Goal: Information Seeking & Learning: Learn about a topic

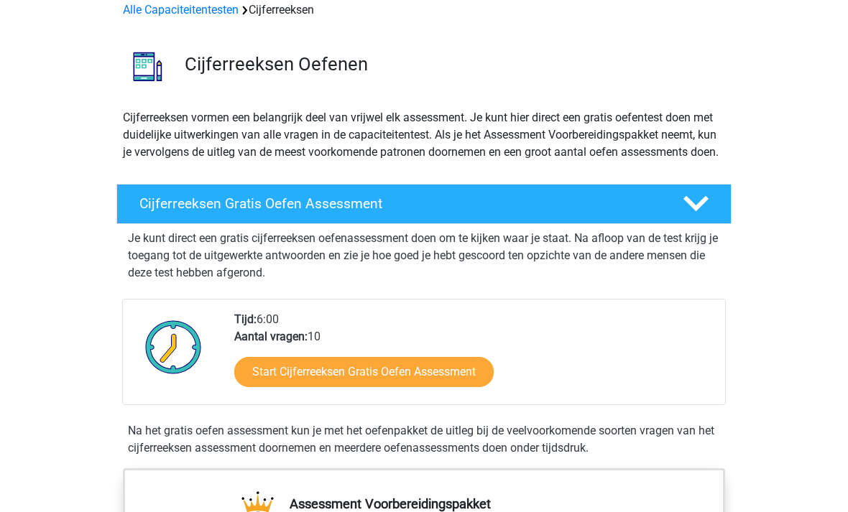
scroll to position [70, 0]
click at [708, 215] on icon at bounding box center [695, 204] width 25 height 25
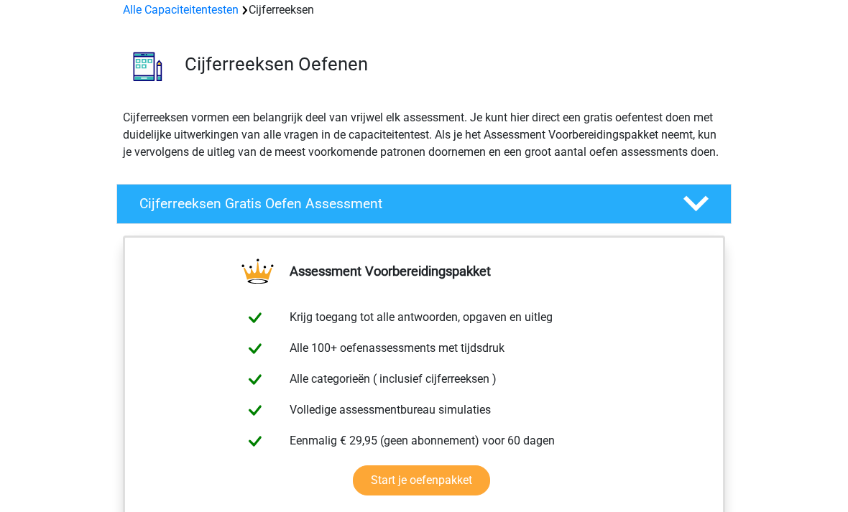
scroll to position [70, 0]
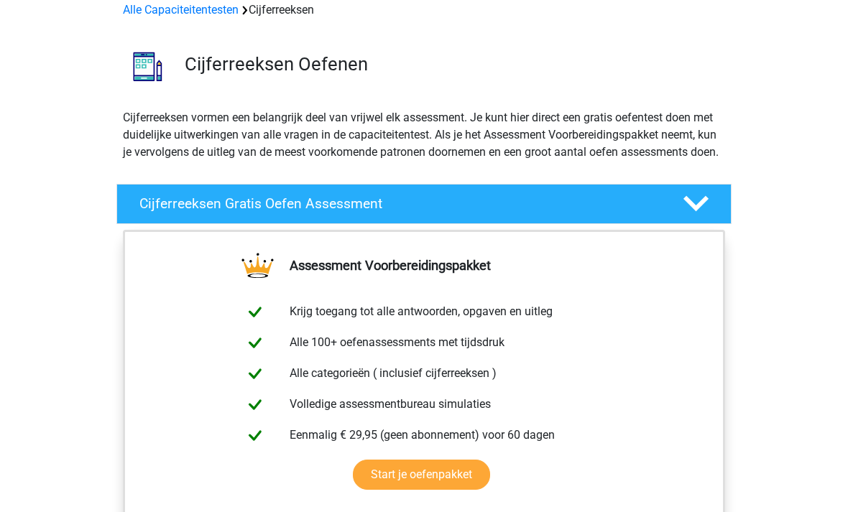
click at [704, 216] on icon at bounding box center [695, 203] width 25 height 25
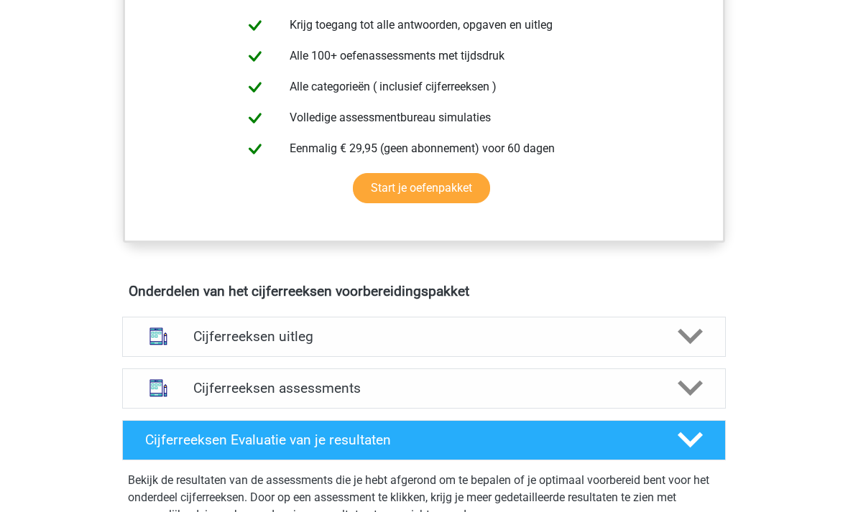
click at [675, 350] on div at bounding box center [689, 337] width 48 height 25
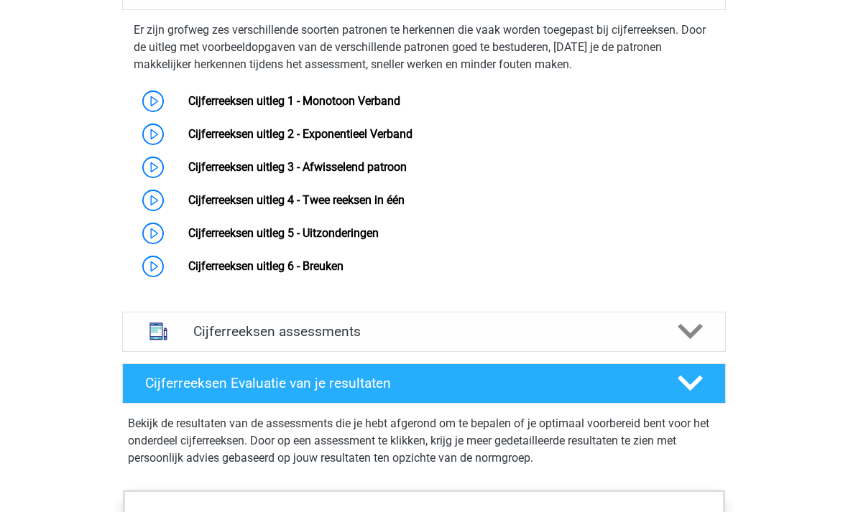
scroll to position [942, 0]
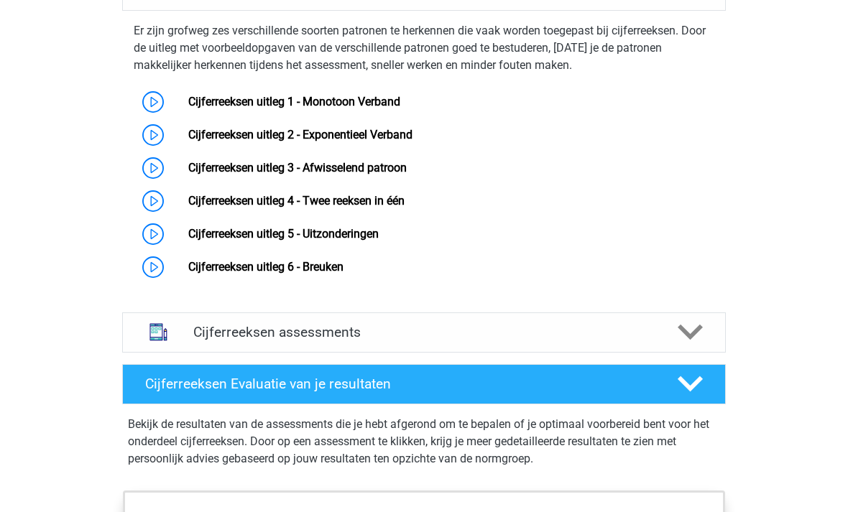
click at [188, 108] on link "Cijferreeksen uitleg 1 - Monotoon Verband" at bounding box center [294, 102] width 212 height 14
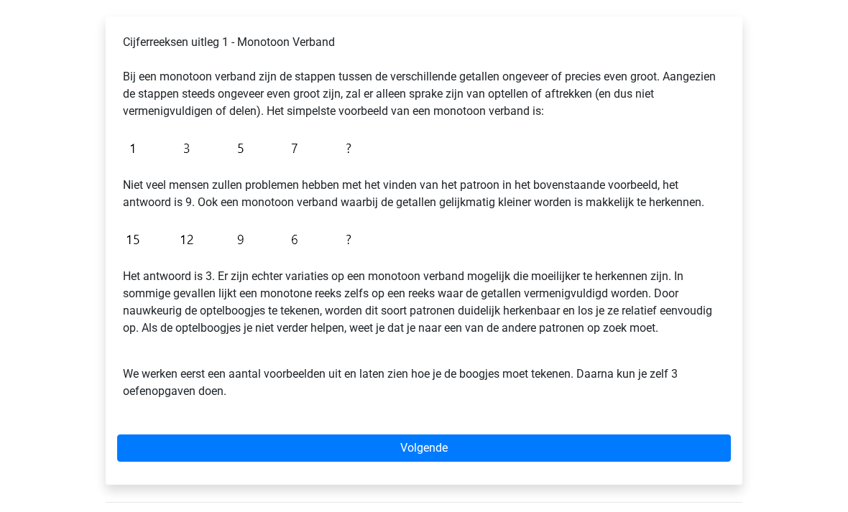
scroll to position [263, 0]
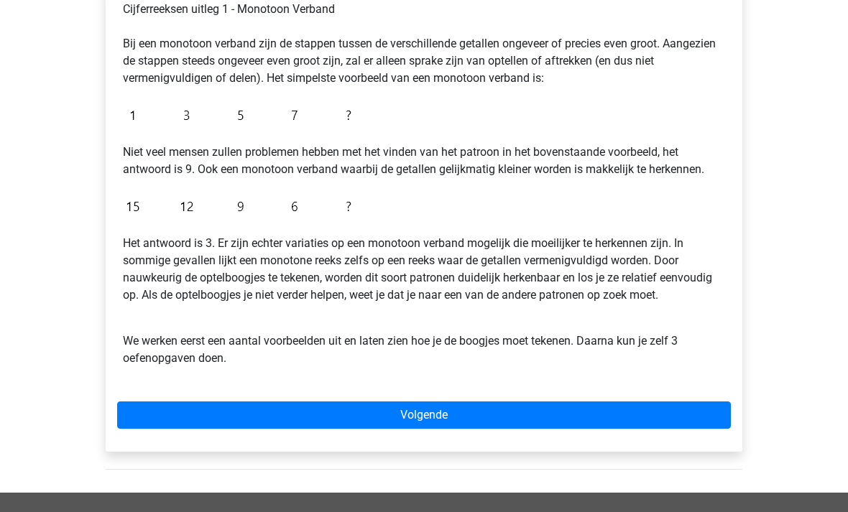
click at [648, 422] on link "Volgende" at bounding box center [424, 415] width 614 height 27
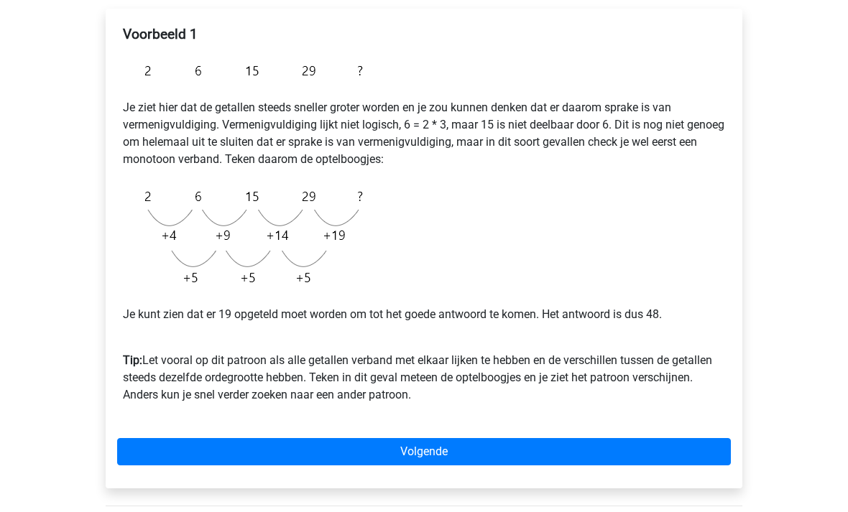
scroll to position [240, 0]
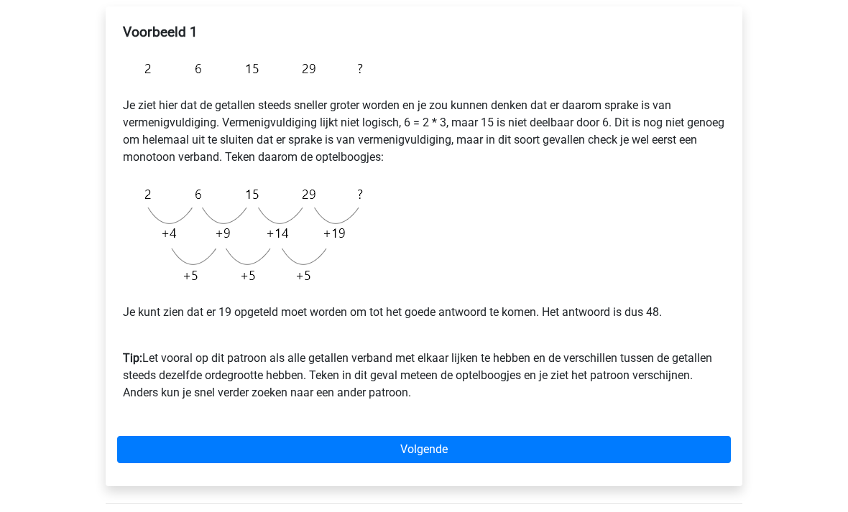
click at [602, 455] on link "Volgende" at bounding box center [424, 450] width 614 height 27
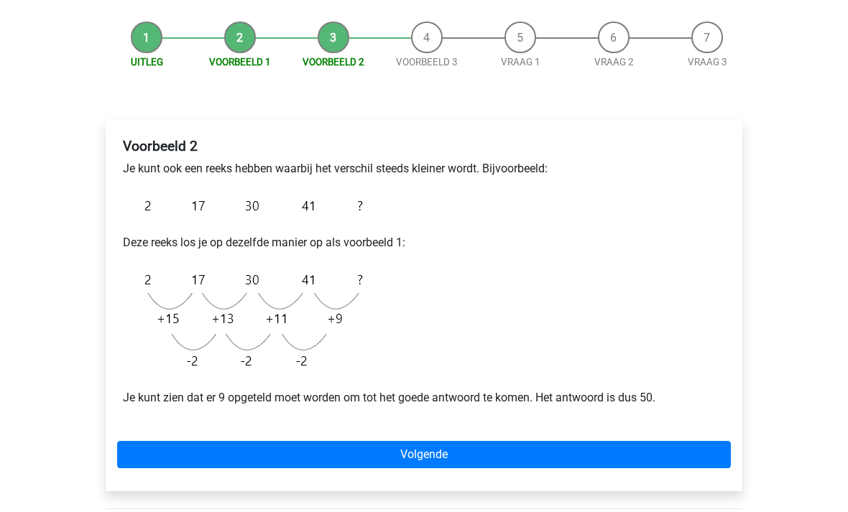
scroll to position [129, 0]
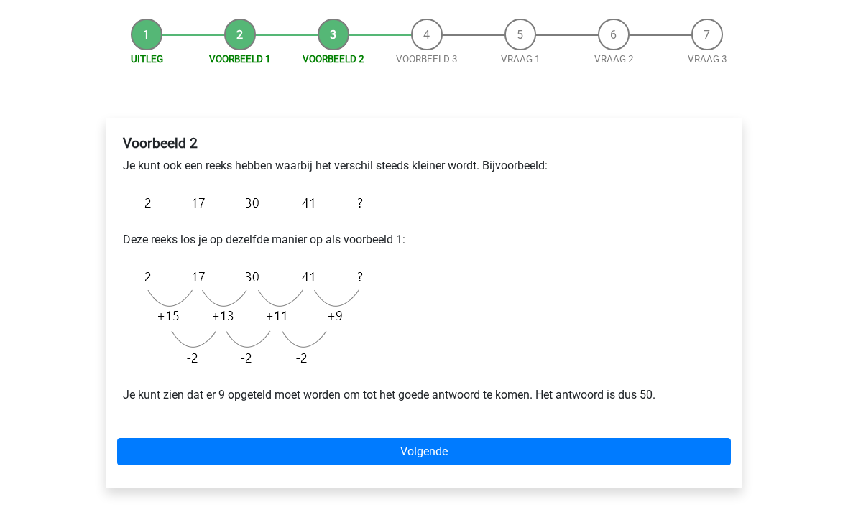
click at [612, 452] on link "Volgende" at bounding box center [424, 452] width 614 height 27
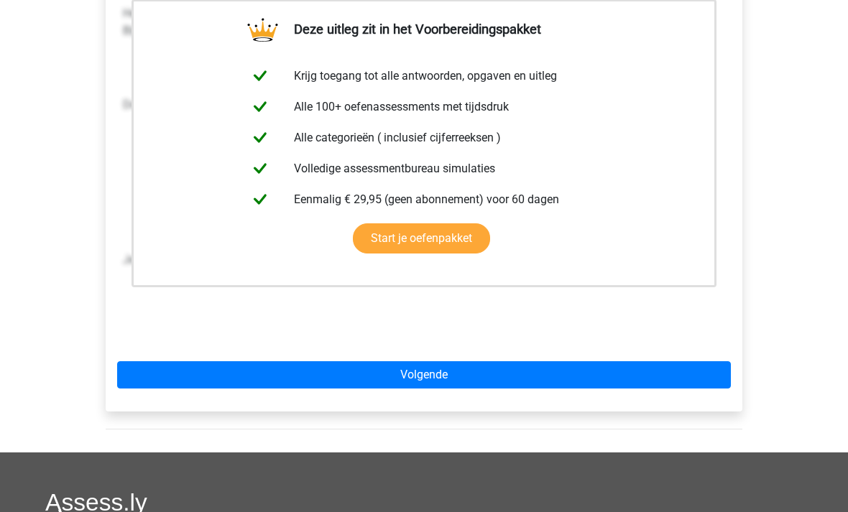
scroll to position [334, 0]
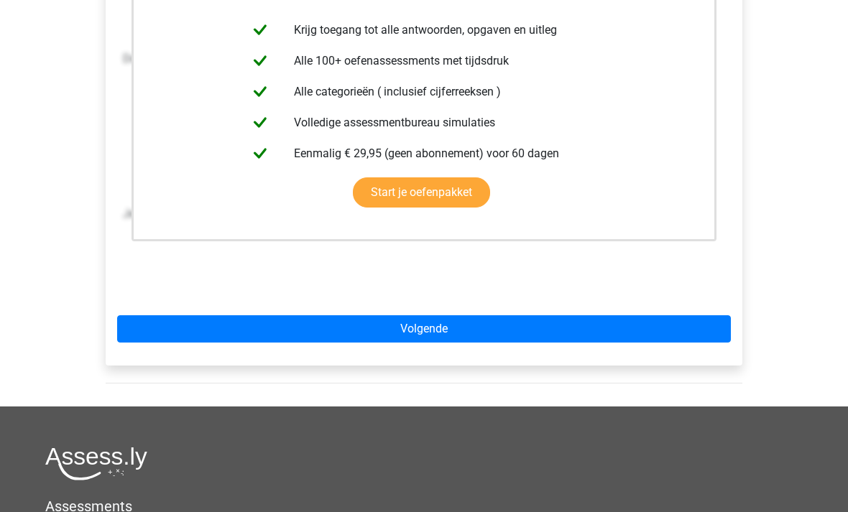
click at [680, 335] on link "Volgende" at bounding box center [424, 328] width 614 height 27
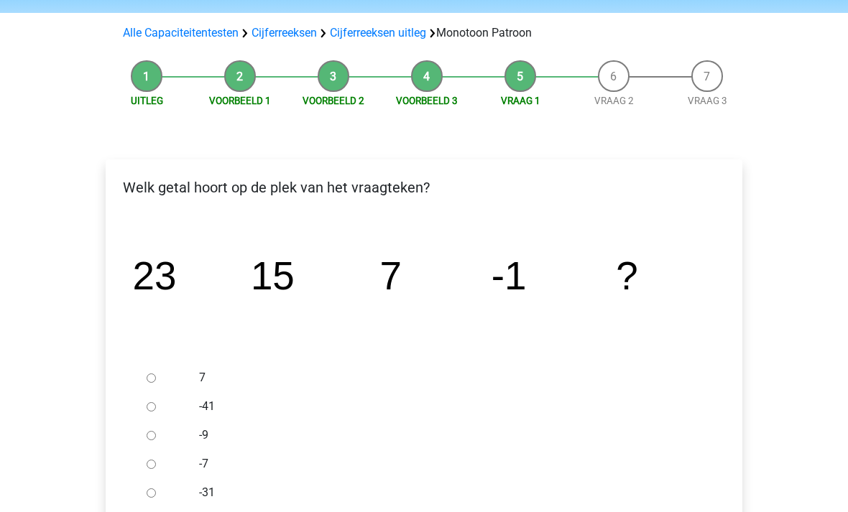
scroll to position [86, 0]
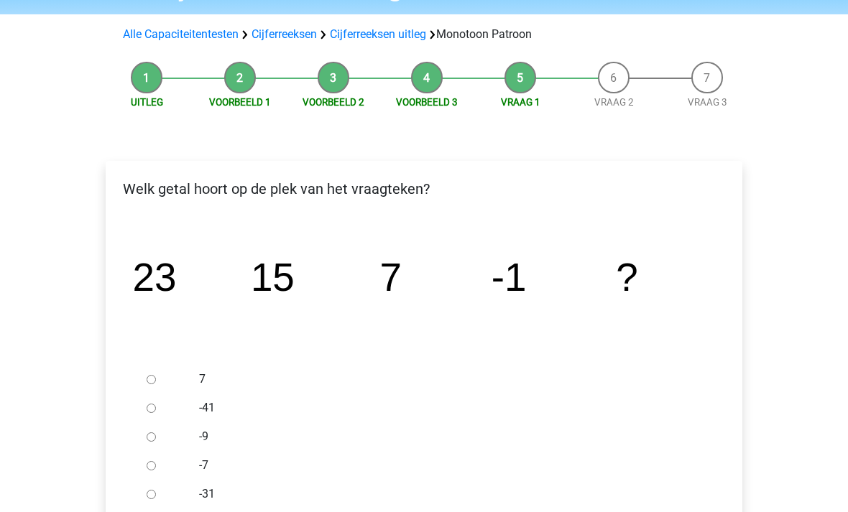
click at [161, 464] on div at bounding box center [164, 465] width 47 height 29
click at [163, 464] on div at bounding box center [164, 465] width 47 height 29
click at [151, 464] on input "-7" at bounding box center [151, 465] width 9 height 9
radio input "true"
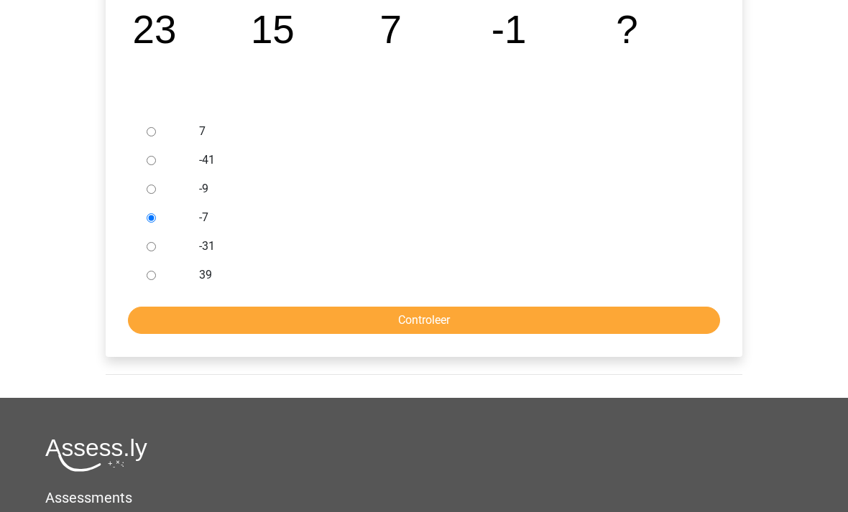
scroll to position [355, 0]
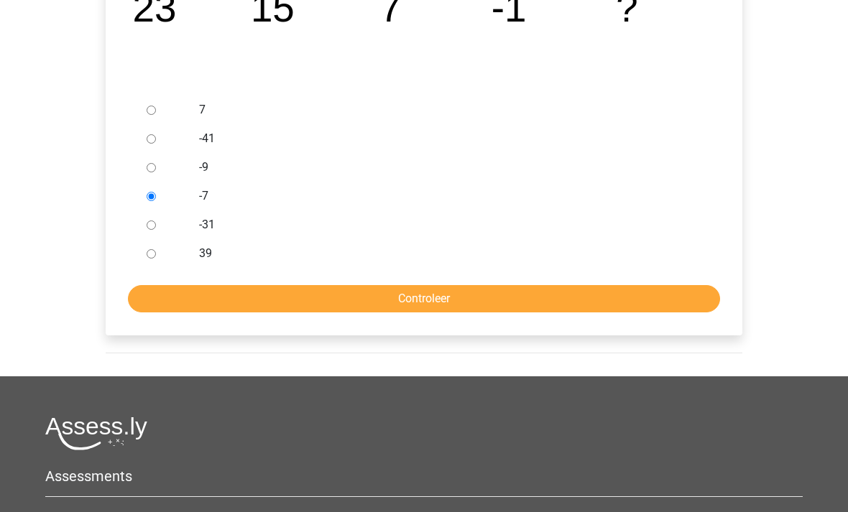
click at [595, 290] on input "Controleer" at bounding box center [424, 299] width 592 height 27
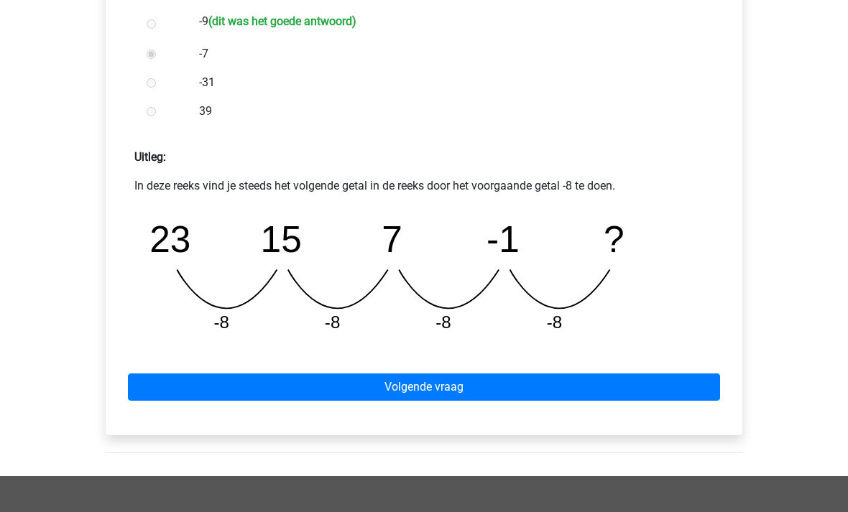
scroll to position [539, 0]
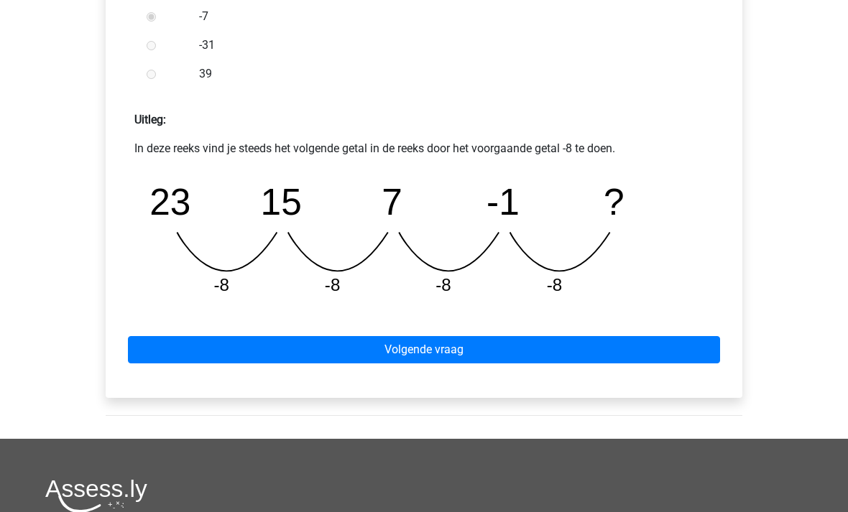
click at [668, 348] on link "Volgende vraag" at bounding box center [424, 349] width 592 height 27
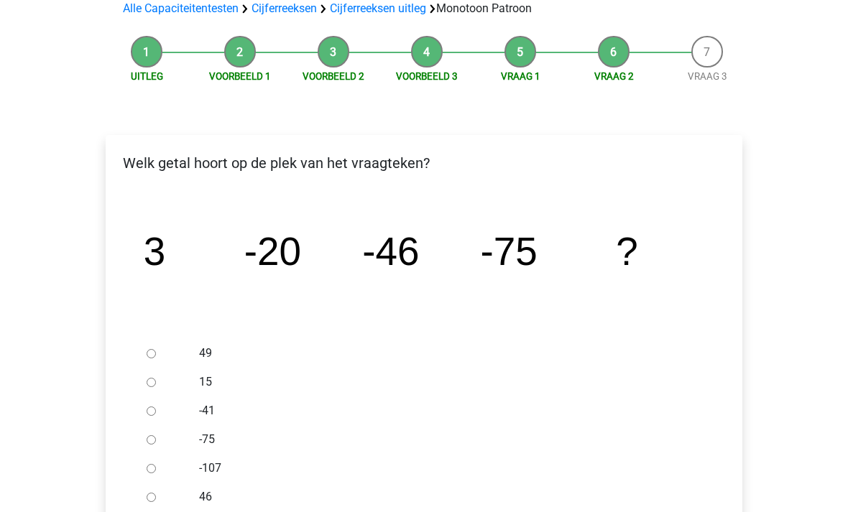
scroll to position [139, 0]
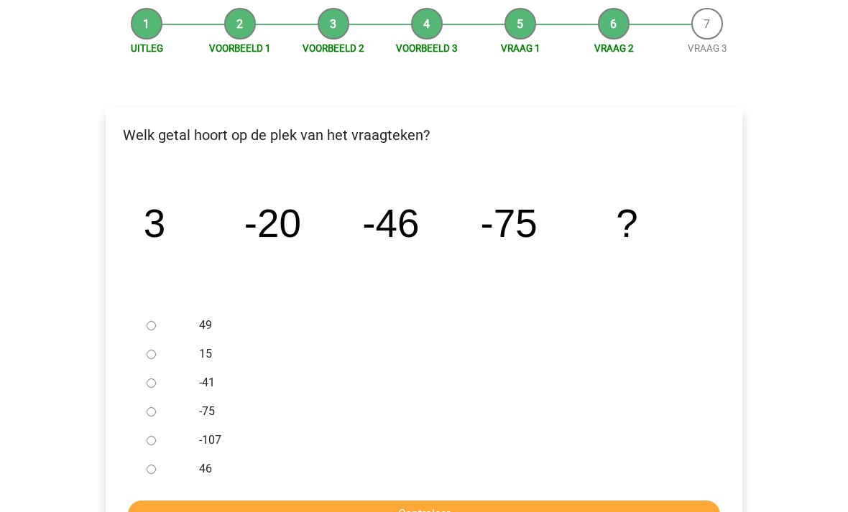
click at [155, 413] on input "-75" at bounding box center [151, 412] width 9 height 9
radio input "true"
click at [447, 512] on input "Controleer" at bounding box center [424, 514] width 592 height 27
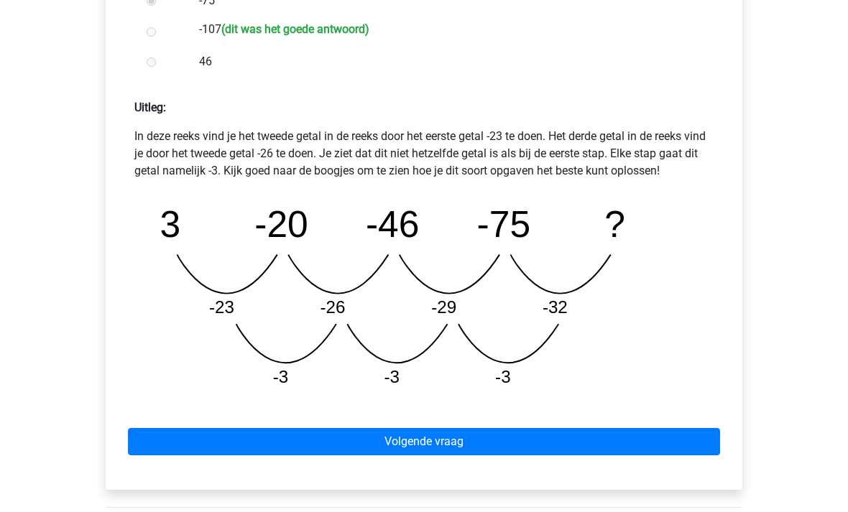
scroll to position [675, 0]
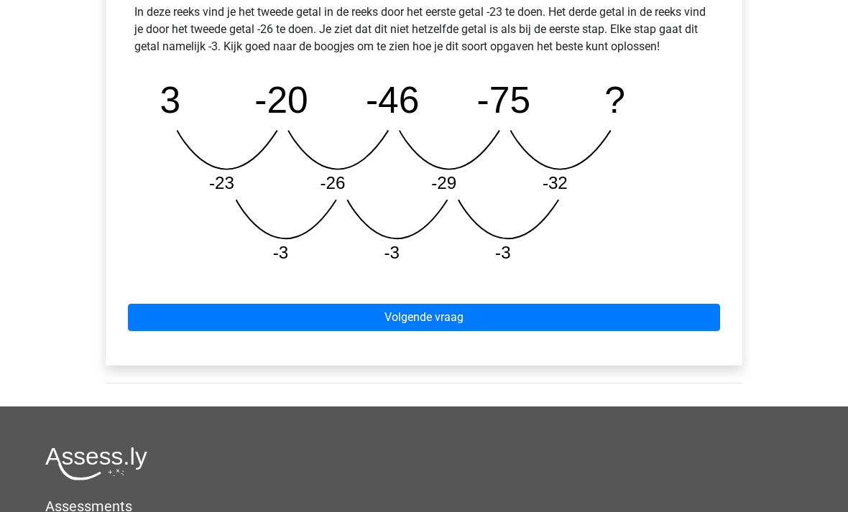
click at [671, 314] on link "Volgende vraag" at bounding box center [424, 318] width 592 height 27
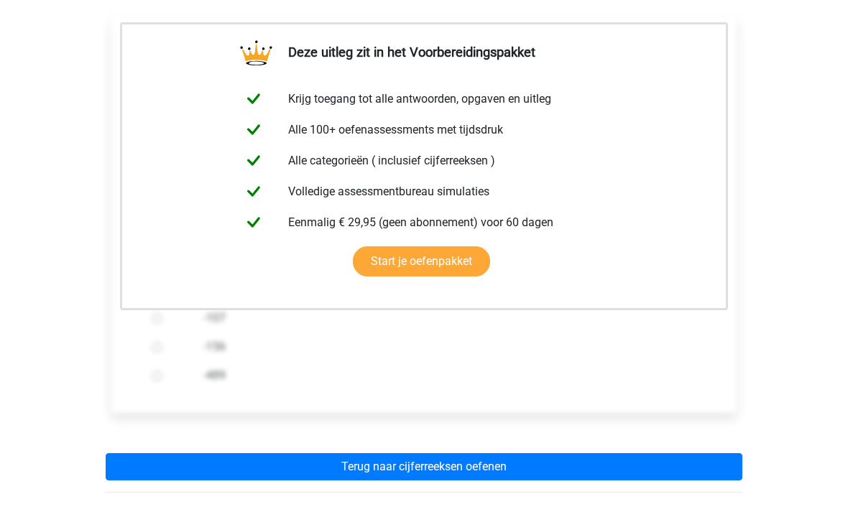
scroll to position [235, 0]
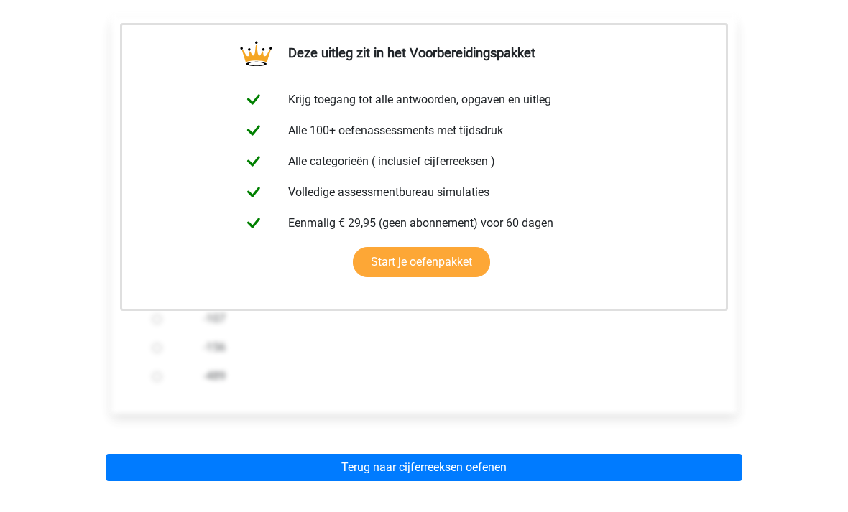
click at [593, 464] on link "Terug naar cijferreeksen oefenen" at bounding box center [424, 468] width 637 height 27
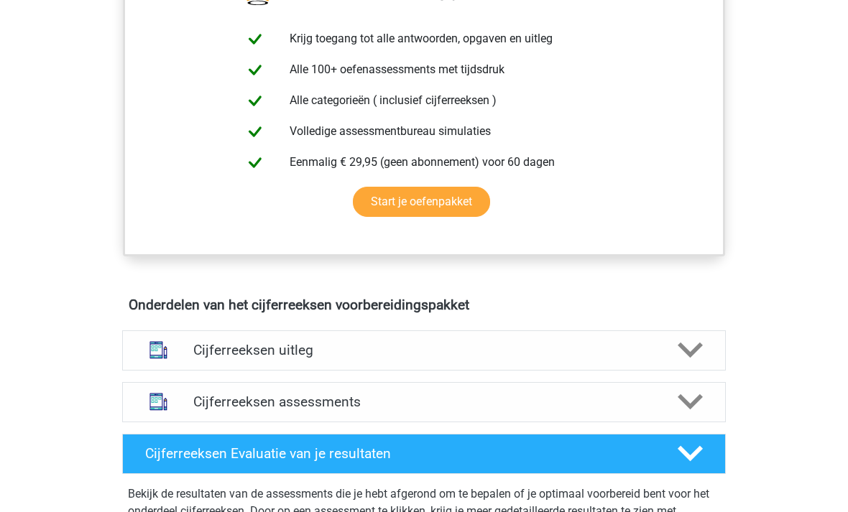
scroll to position [614, 0]
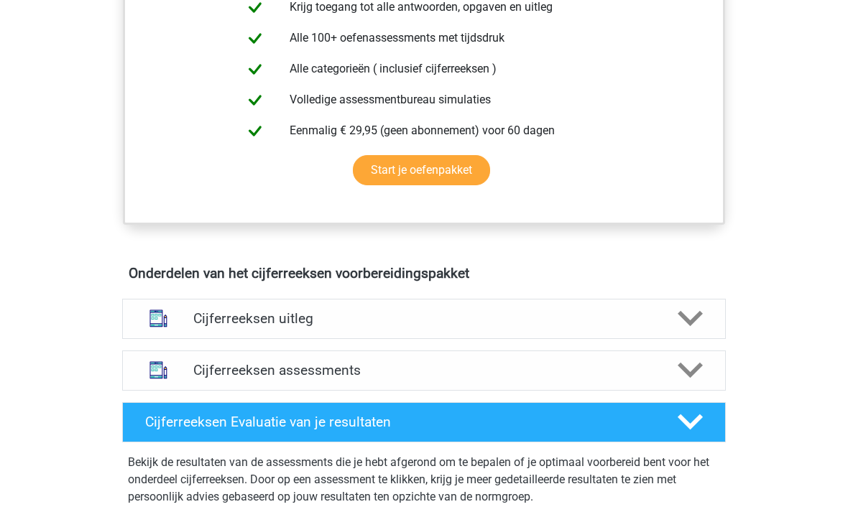
click at [688, 339] on div "Cijferreeksen uitleg" at bounding box center [423, 319] width 603 height 40
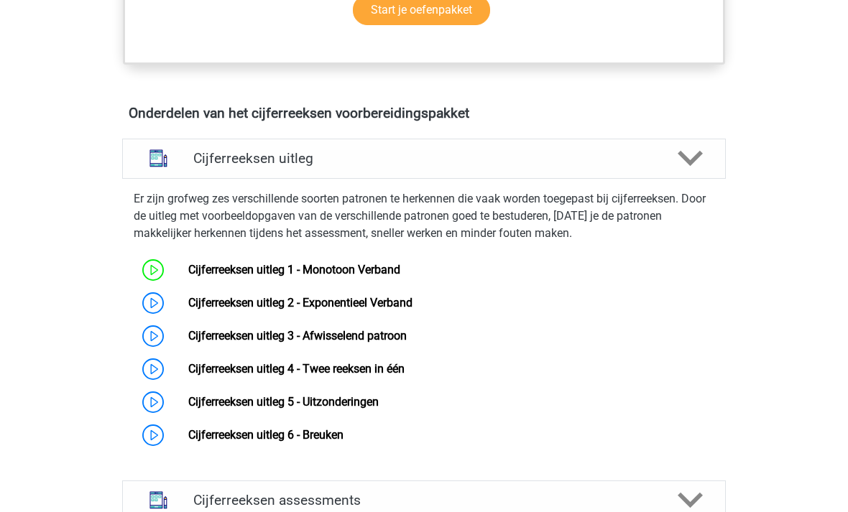
scroll to position [774, 0]
click at [412, 310] on link "Cijferreeksen uitleg 2 - Exponentieel Verband" at bounding box center [300, 303] width 224 height 14
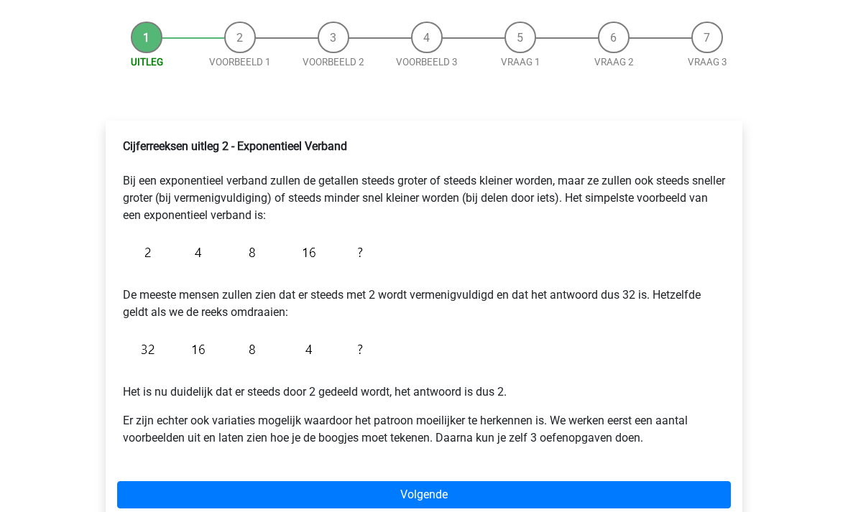
scroll to position [167, 0]
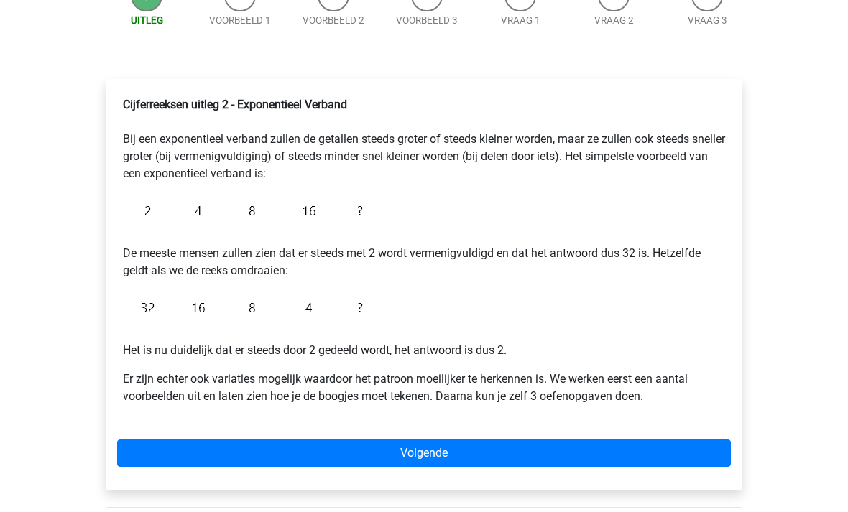
click at [554, 453] on link "Volgende" at bounding box center [424, 453] width 614 height 27
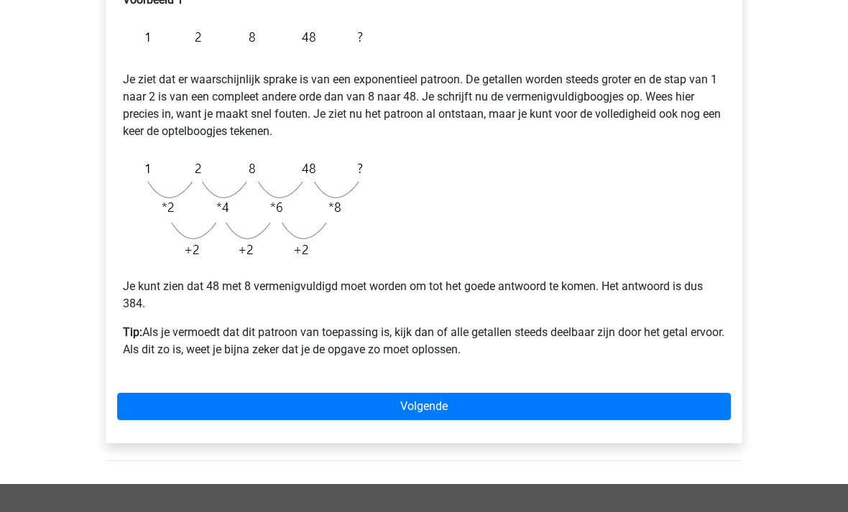
scroll to position [264, 0]
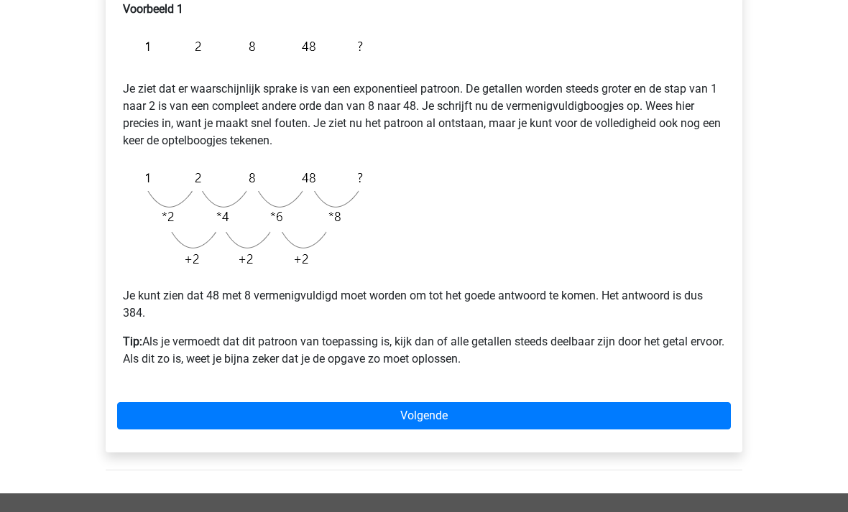
click at [606, 408] on link "Volgende" at bounding box center [424, 415] width 614 height 27
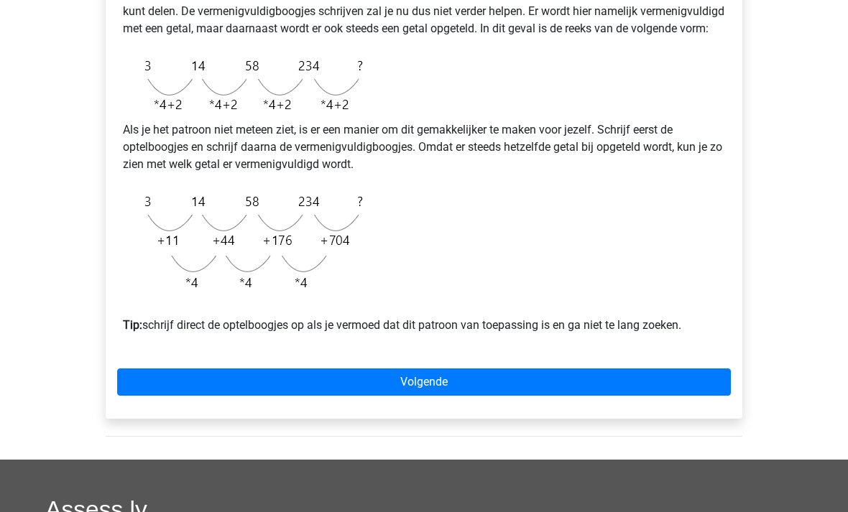
scroll to position [396, 0]
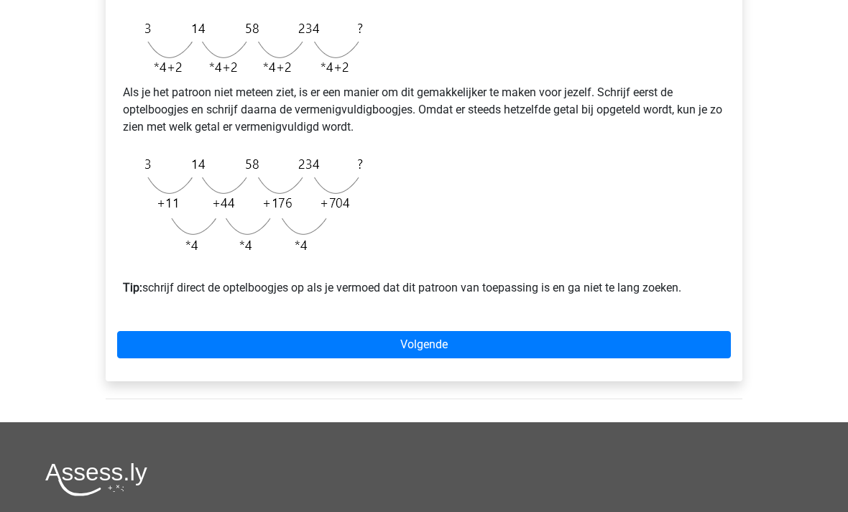
click at [515, 358] on link "Volgende" at bounding box center [424, 344] width 614 height 27
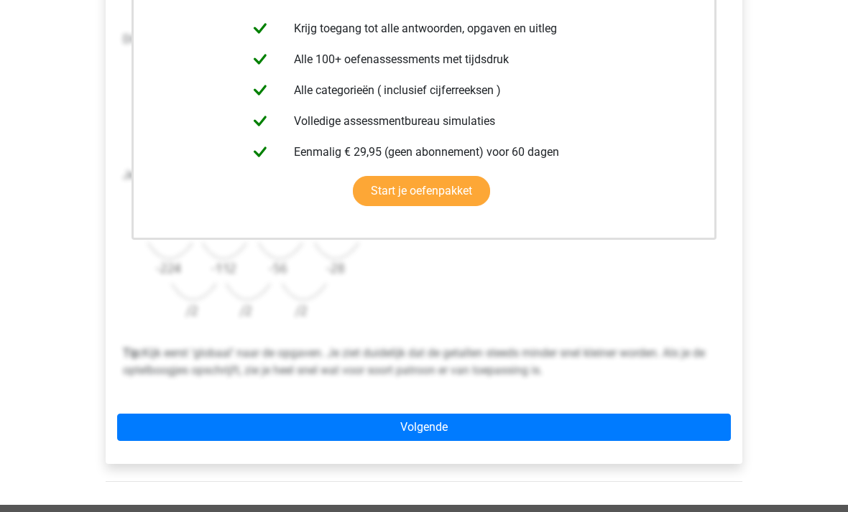
scroll to position [336, 0]
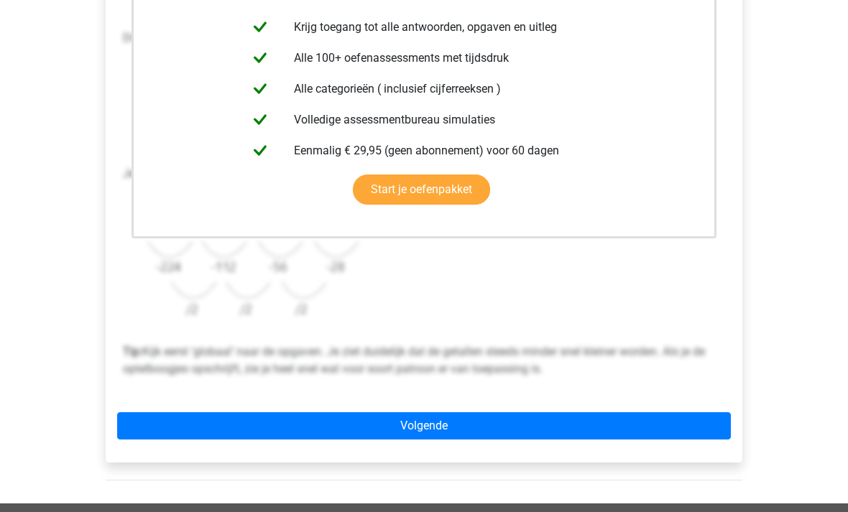
click at [530, 432] on link "Volgende" at bounding box center [424, 426] width 614 height 27
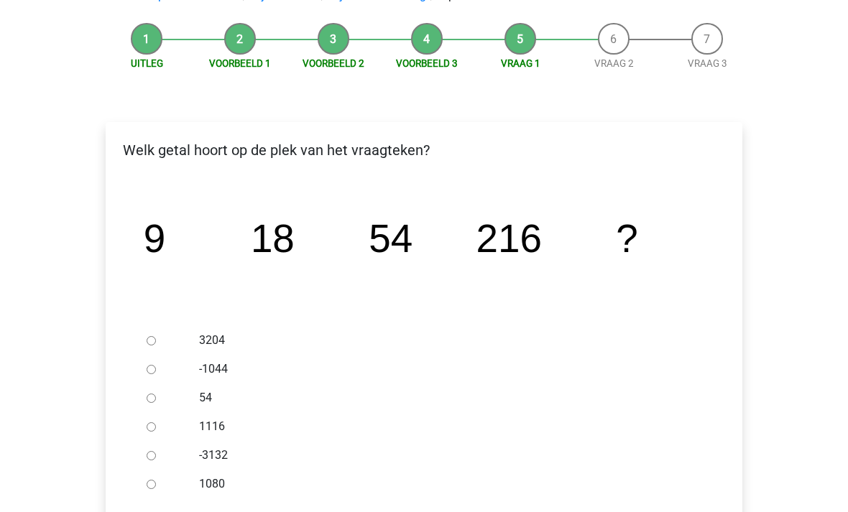
scroll to position [116, 0]
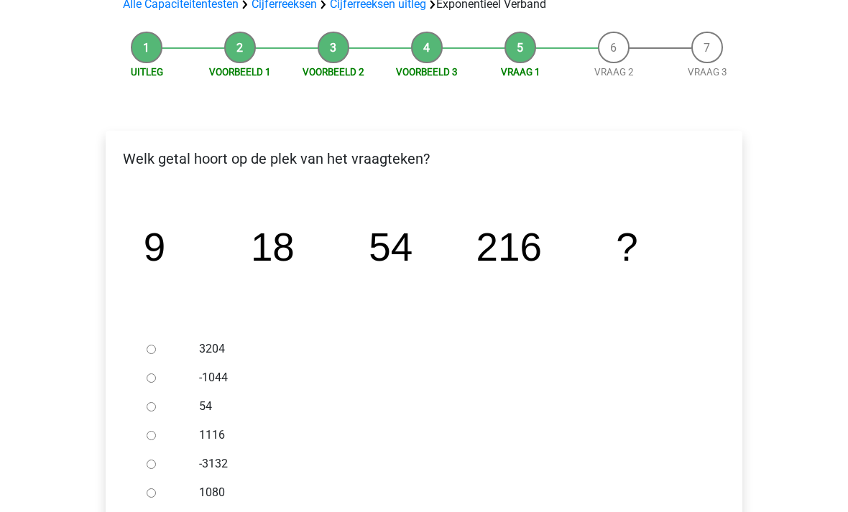
click at [159, 489] on div at bounding box center [164, 493] width 47 height 29
click at [152, 496] on input "1080" at bounding box center [151, 493] width 9 height 9
radio input "true"
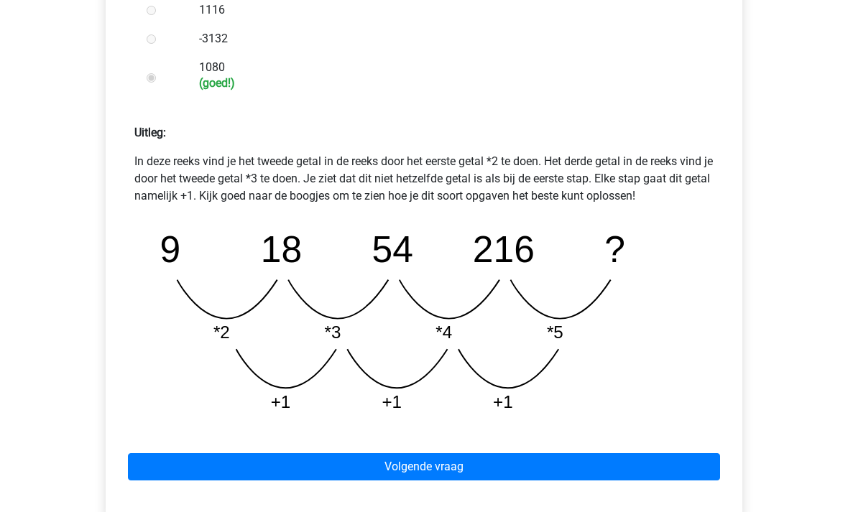
scroll to position [545, 0]
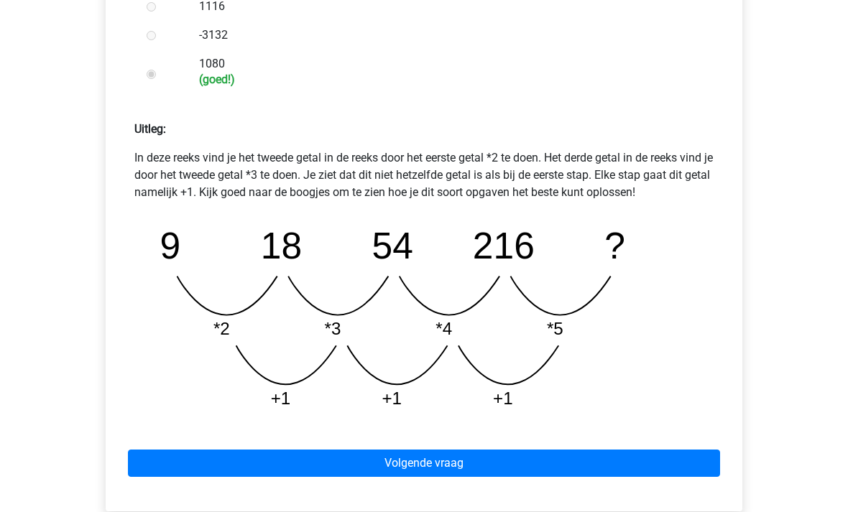
click at [568, 468] on link "Volgende vraag" at bounding box center [424, 463] width 592 height 27
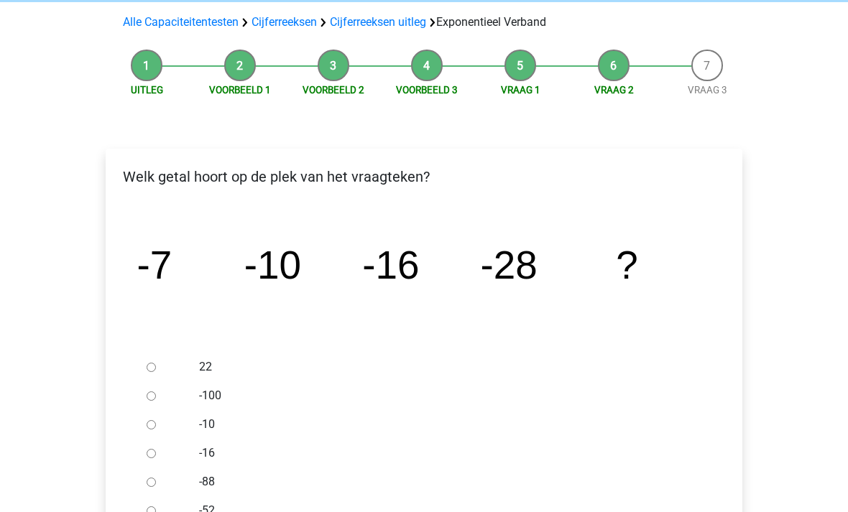
scroll to position [107, 0]
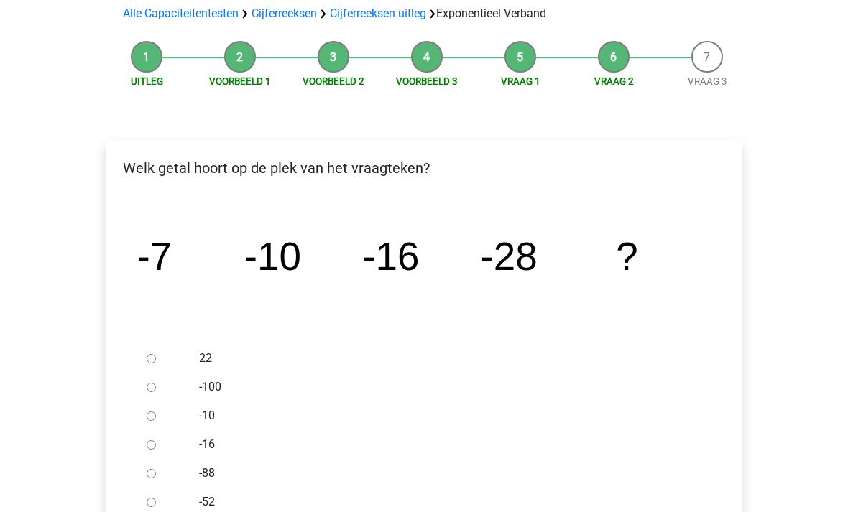
click at [149, 509] on div at bounding box center [164, 502] width 47 height 29
click at [155, 501] on input "-52" at bounding box center [151, 502] width 9 height 9
radio input "true"
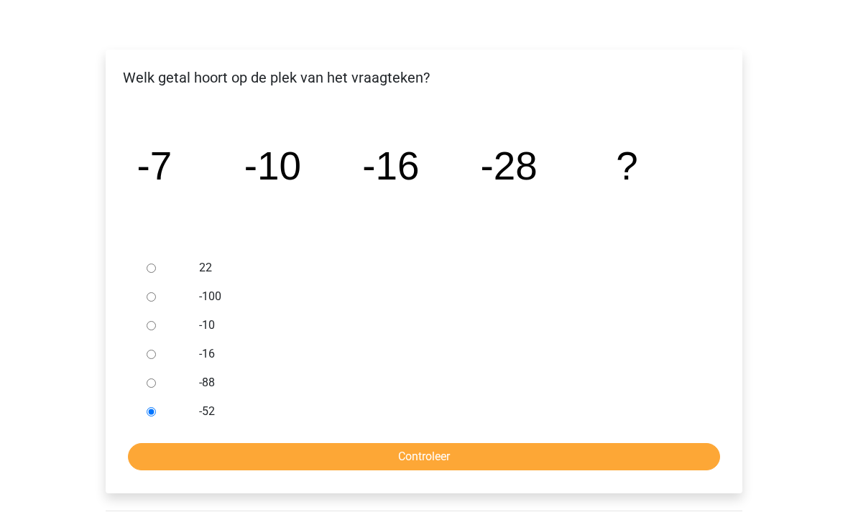
click at [491, 462] on input "Controleer" at bounding box center [424, 457] width 592 height 27
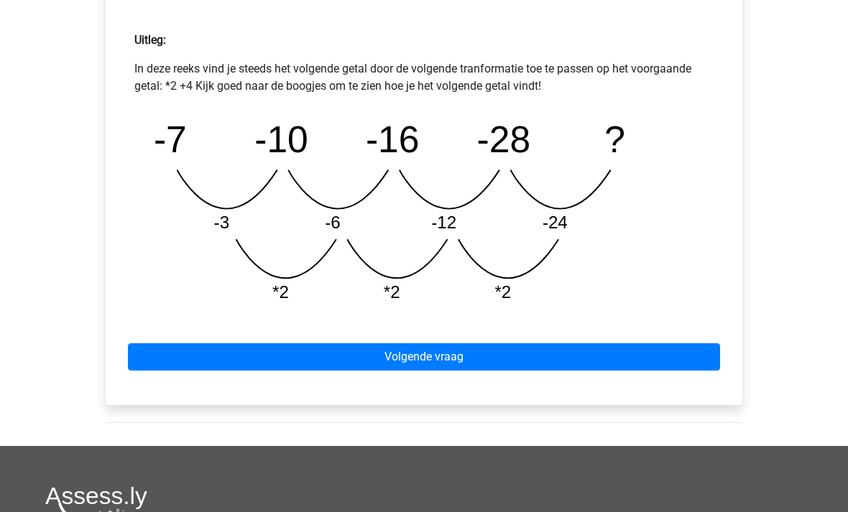
scroll to position [644, 0]
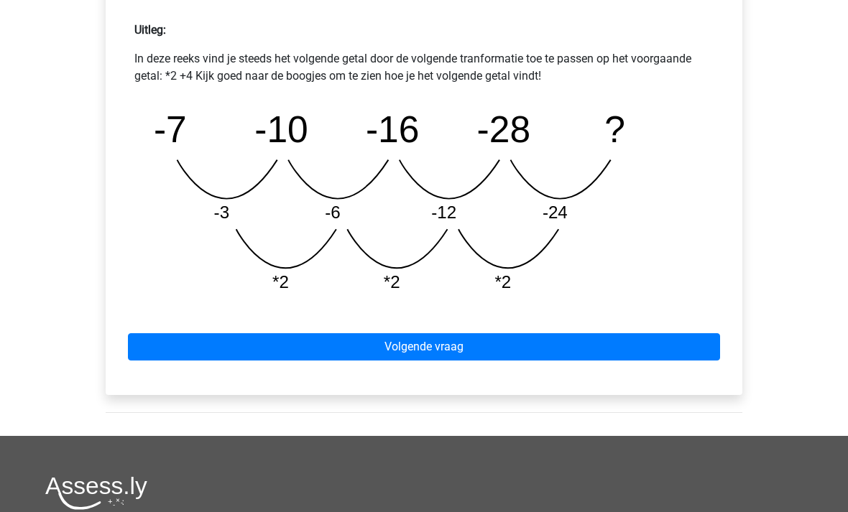
click at [694, 343] on link "Volgende vraag" at bounding box center [424, 346] width 592 height 27
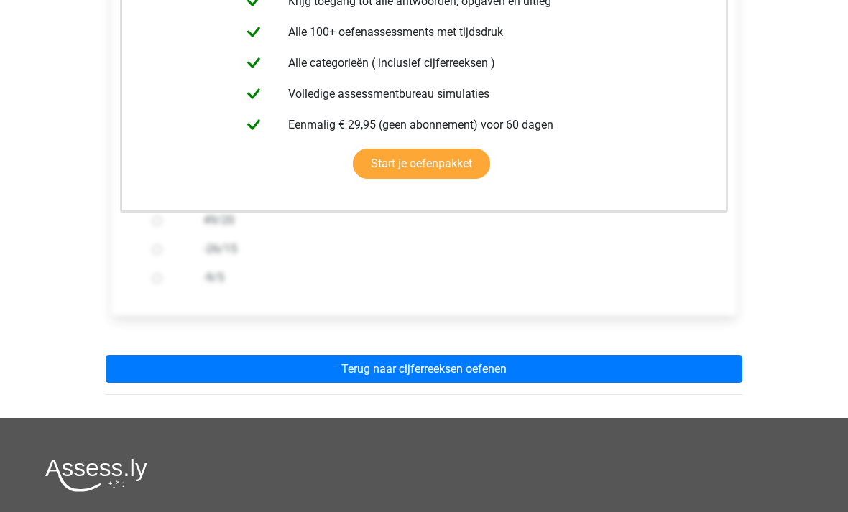
scroll to position [398, 0]
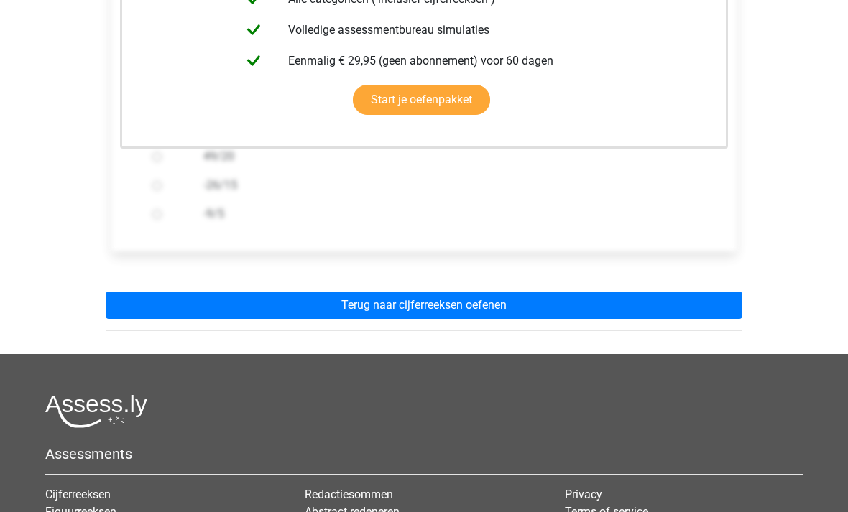
click at [704, 306] on link "Terug naar cijferreeksen oefenen" at bounding box center [424, 305] width 637 height 27
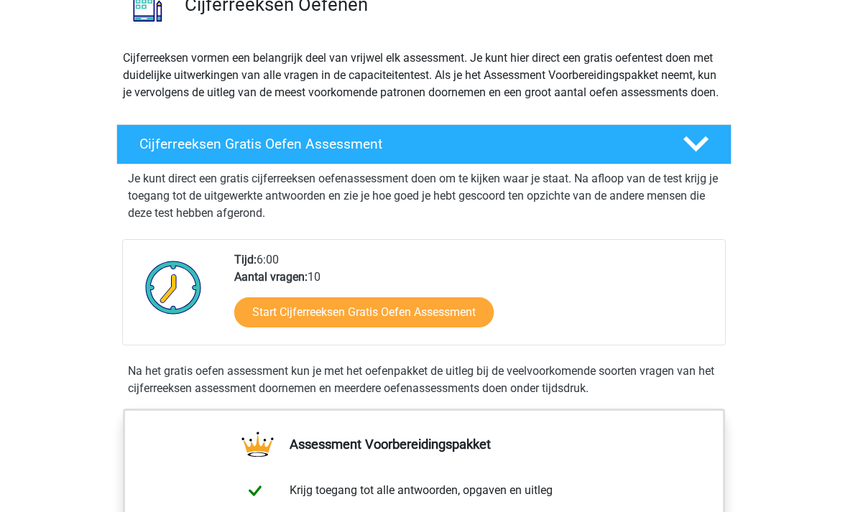
scroll to position [129, 0]
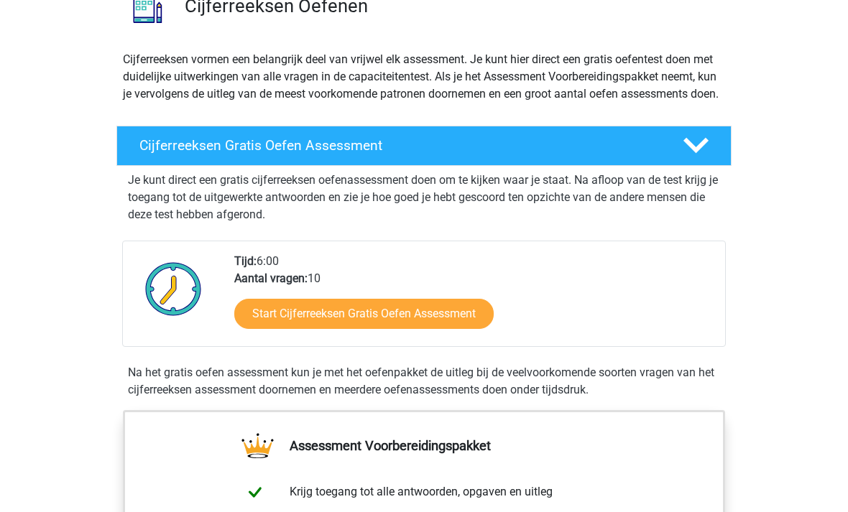
click at [455, 329] on link "Start Cijferreeksen Gratis Oefen Assessment" at bounding box center [363, 314] width 259 height 30
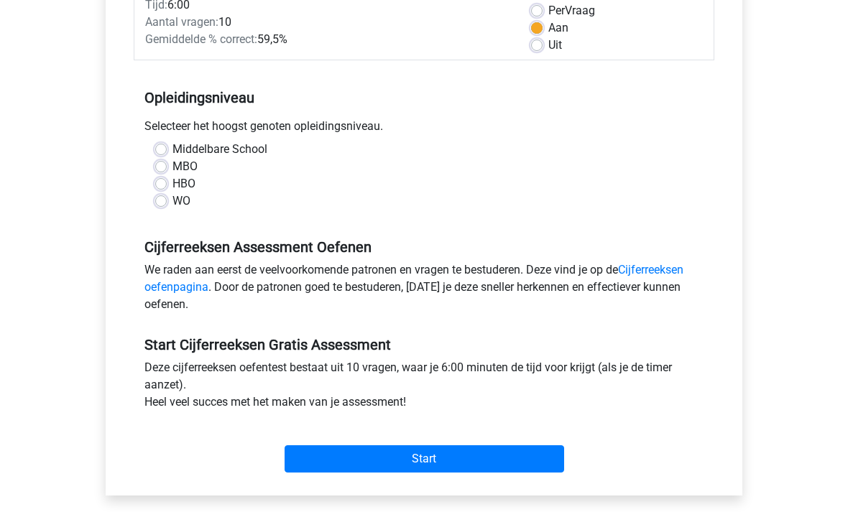
scroll to position [215, 0]
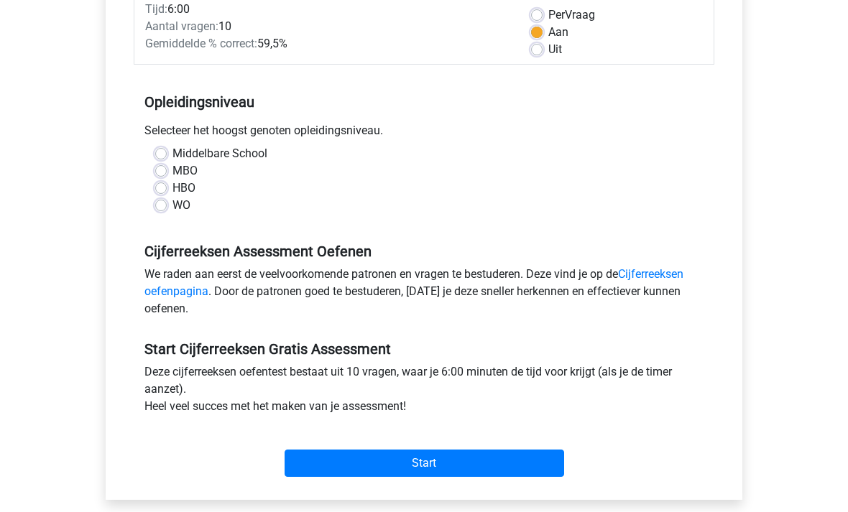
click at [172, 210] on label "WO" at bounding box center [181, 206] width 18 height 17
click at [156, 210] on input "WO" at bounding box center [160, 205] width 11 height 14
radio input "true"
click at [479, 455] on input "Start" at bounding box center [423, 463] width 279 height 27
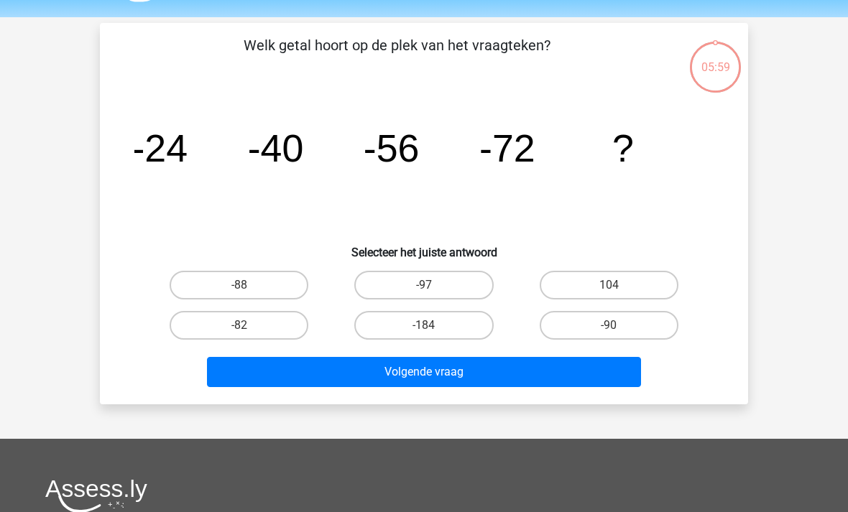
scroll to position [43, 0]
click at [292, 283] on label "-88" at bounding box center [239, 285] width 139 height 29
click at [249, 285] on input "-88" at bounding box center [243, 289] width 9 height 9
radio input "true"
click at [501, 366] on button "Volgende vraag" at bounding box center [424, 372] width 435 height 30
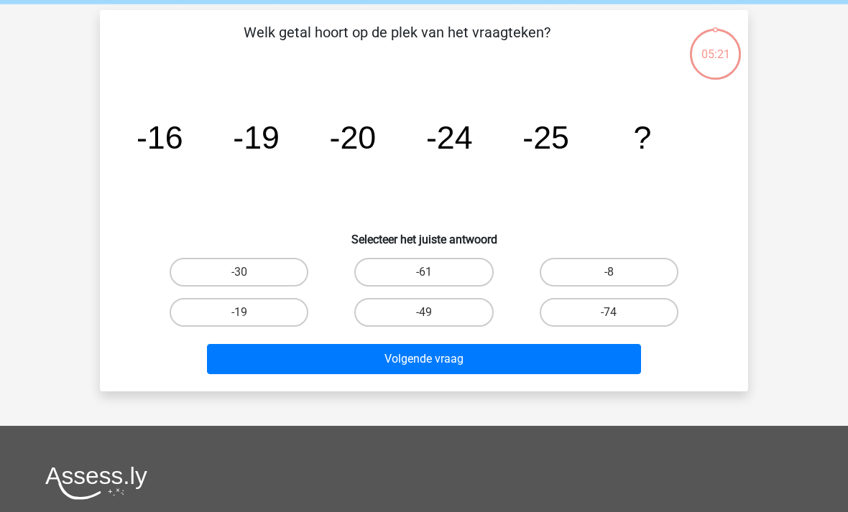
scroll to position [66, 0]
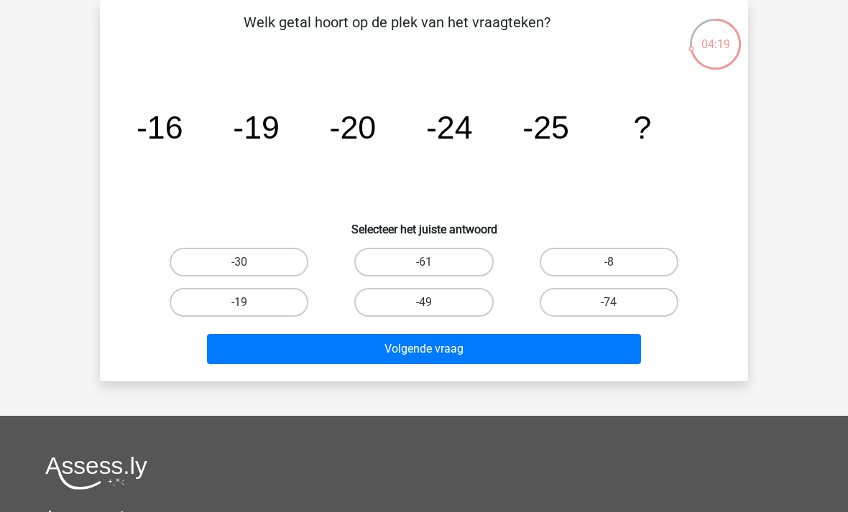
click at [285, 296] on label "-19" at bounding box center [239, 302] width 139 height 29
click at [249, 302] on input "-19" at bounding box center [243, 306] width 9 height 9
radio input "true"
click at [431, 346] on button "Volgende vraag" at bounding box center [424, 349] width 435 height 30
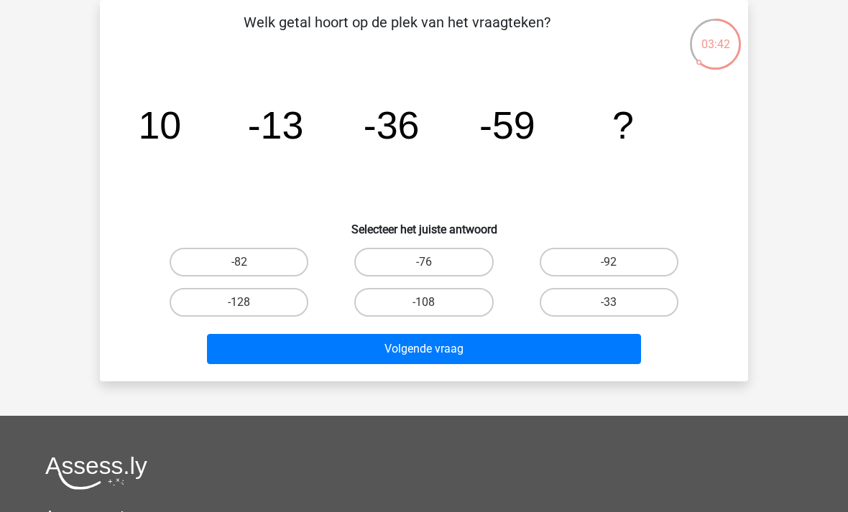
click at [271, 267] on label "-82" at bounding box center [239, 262] width 139 height 29
click at [249, 267] on input "-82" at bounding box center [243, 266] width 9 height 9
radio input "true"
click at [489, 344] on button "Volgende vraag" at bounding box center [424, 349] width 435 height 30
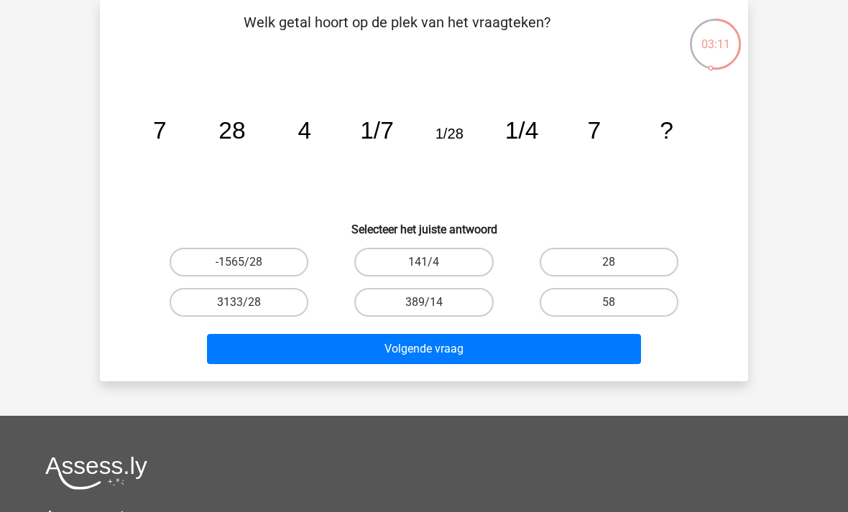
click at [461, 306] on label "389/14" at bounding box center [423, 302] width 139 height 29
click at [433, 306] on input "389/14" at bounding box center [428, 306] width 9 height 9
radio input "true"
click at [485, 364] on button "Volgende vraag" at bounding box center [424, 349] width 435 height 30
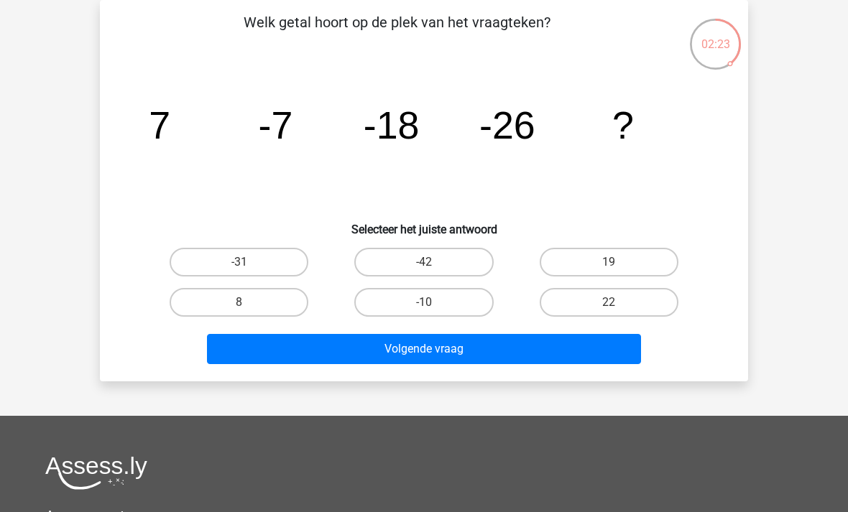
scroll to position [65, 0]
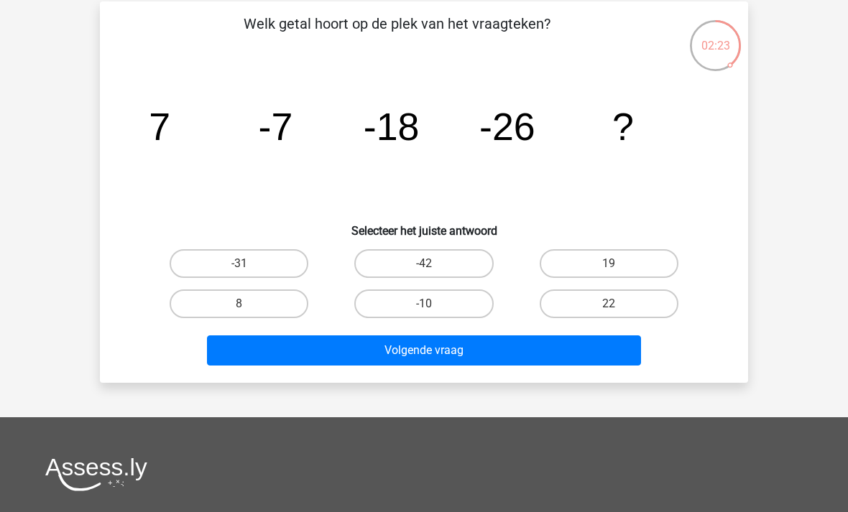
click at [453, 262] on label "-42" at bounding box center [423, 263] width 139 height 29
click at [433, 264] on input "-42" at bounding box center [428, 268] width 9 height 9
radio input "true"
click at [478, 351] on button "Volgende vraag" at bounding box center [424, 350] width 435 height 30
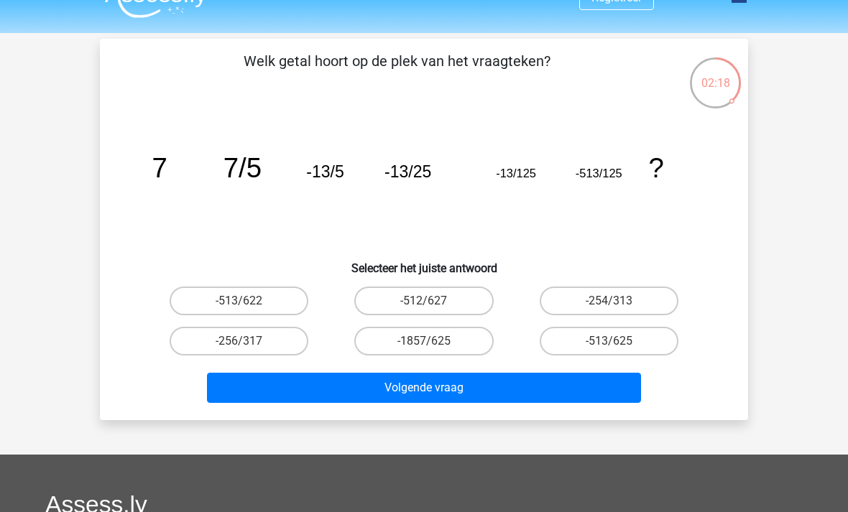
scroll to position [27, 0]
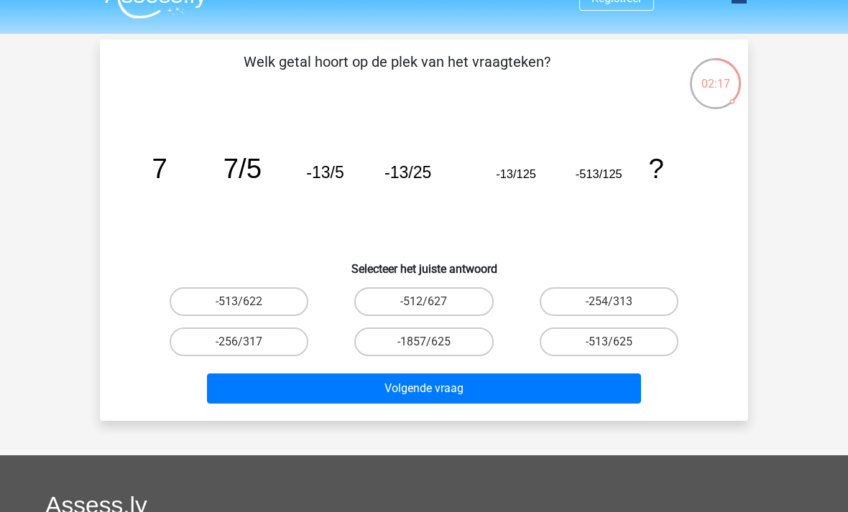
click at [759, 347] on div "02:17 Vraag 6 van de 10 Categorie: cijferreeksen set 1 Welk getal hoort op de p…" at bounding box center [424, 230] width 682 height 381
click at [626, 344] on label "-513/625" at bounding box center [609, 342] width 139 height 29
click at [618, 344] on input "-513/625" at bounding box center [612, 346] width 9 height 9
radio input "true"
click at [565, 392] on button "Volgende vraag" at bounding box center [424, 389] width 435 height 30
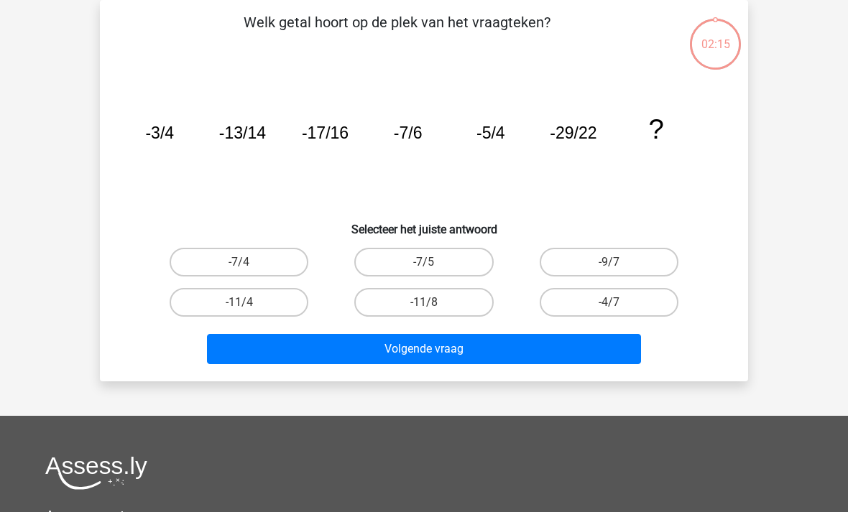
scroll to position [66, 0]
click at [615, 270] on input "-9/7" at bounding box center [612, 266] width 9 height 9
radio input "true"
click at [591, 337] on button "Volgende vraag" at bounding box center [424, 349] width 435 height 30
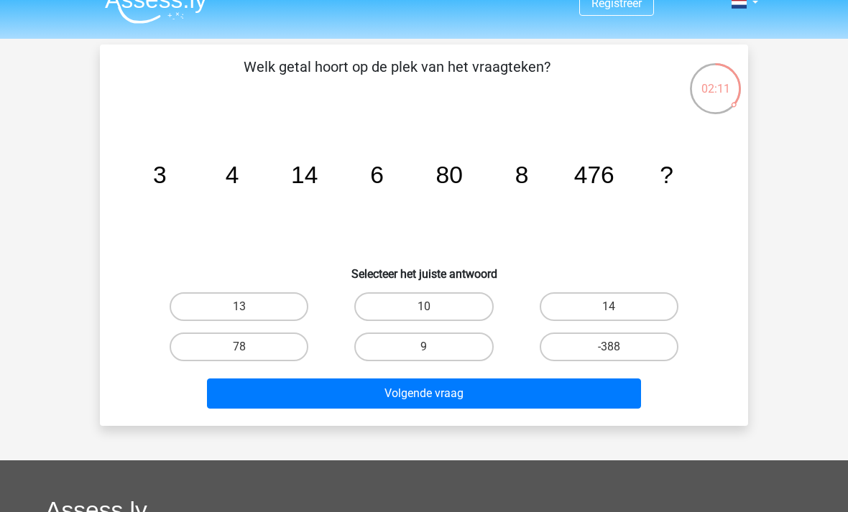
scroll to position [22, 0]
click at [476, 343] on label "9" at bounding box center [423, 347] width 139 height 29
click at [433, 347] on input "9" at bounding box center [428, 351] width 9 height 9
radio input "true"
click at [481, 399] on button "Volgende vraag" at bounding box center [424, 394] width 435 height 30
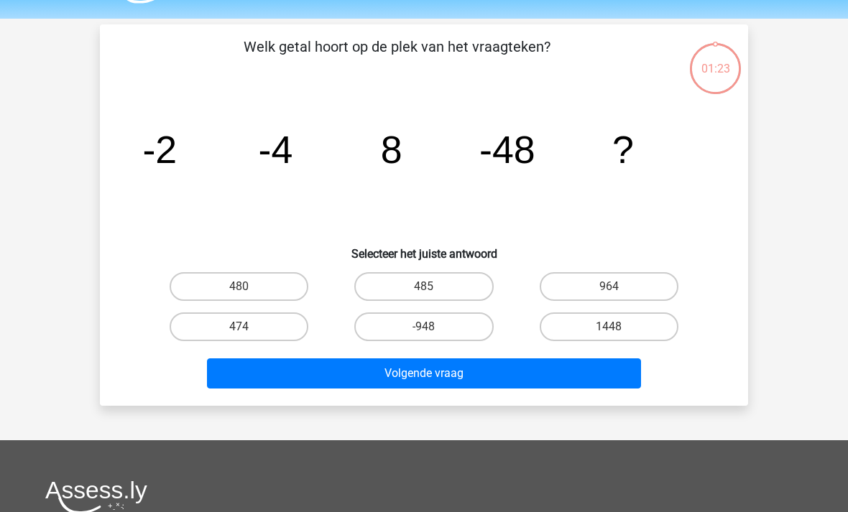
scroll to position [66, 0]
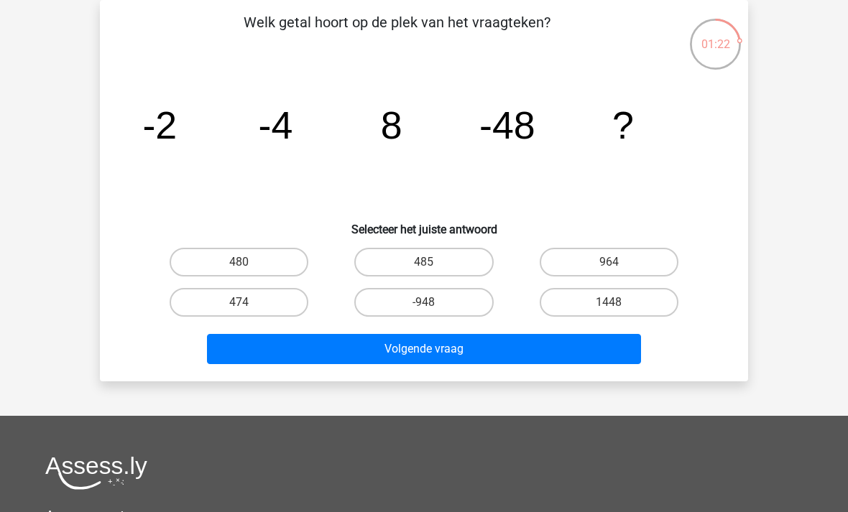
click at [623, 305] on label "1448" at bounding box center [609, 302] width 139 height 29
click at [618, 305] on input "1448" at bounding box center [612, 306] width 9 height 9
radio input "true"
click at [547, 351] on button "Volgende vraag" at bounding box center [424, 349] width 435 height 30
click at [646, 259] on label "375" at bounding box center [609, 262] width 139 height 29
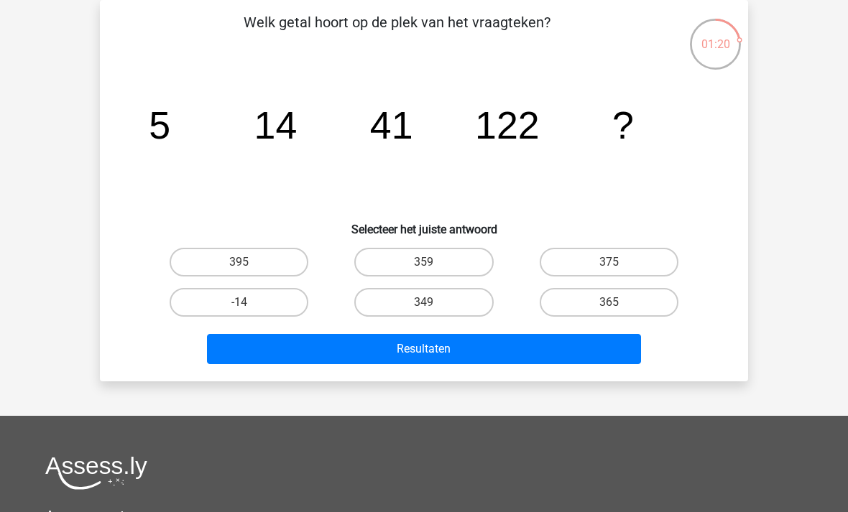
click at [618, 262] on input "375" at bounding box center [612, 266] width 9 height 9
radio input "true"
click at [538, 373] on div "Welk getal hoort op de plek van het vraagteken? image/svg+xml 5 14 41 122 ? Sel…" at bounding box center [424, 190] width 648 height 381
click at [544, 350] on button "Resultaten" at bounding box center [424, 349] width 435 height 30
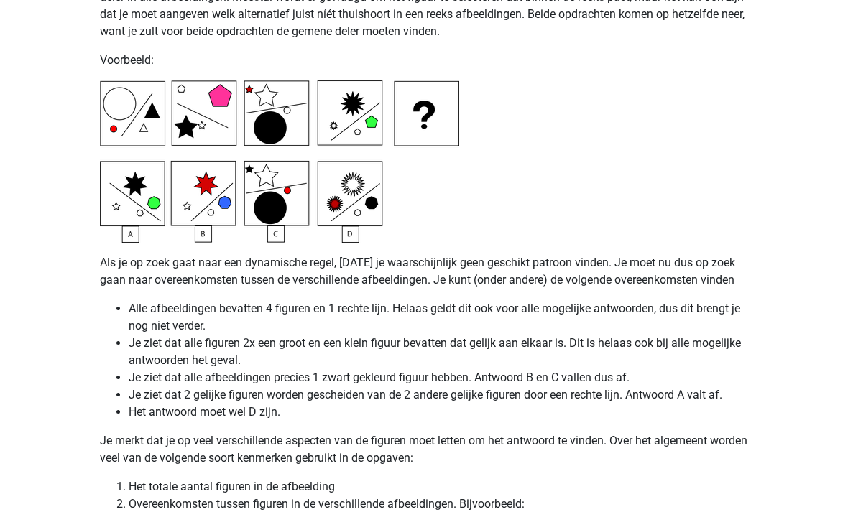
scroll to position [3685, 0]
